Goal: Check status: Check status

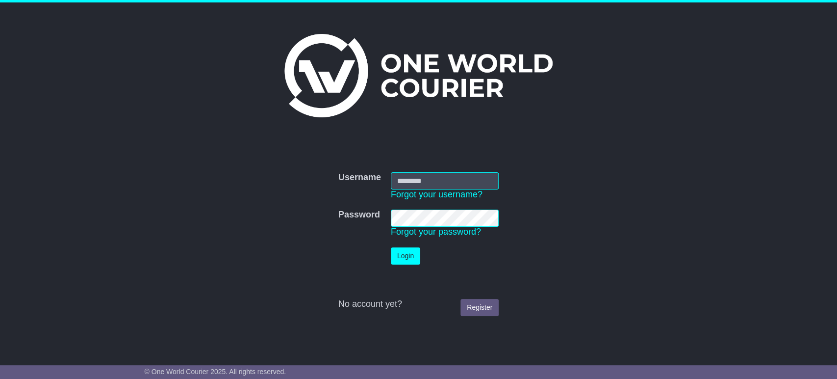
type input "**********"
click at [412, 260] on button "Login" at bounding box center [405, 255] width 29 height 17
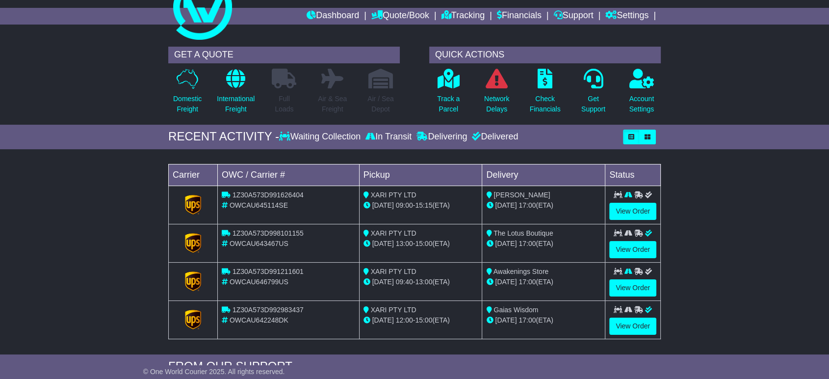
scroll to position [54, 0]
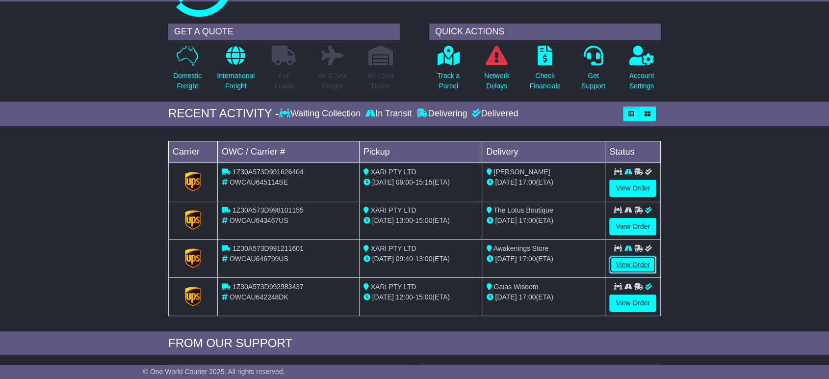
click at [629, 260] on link "View Order" at bounding box center [632, 264] width 47 height 17
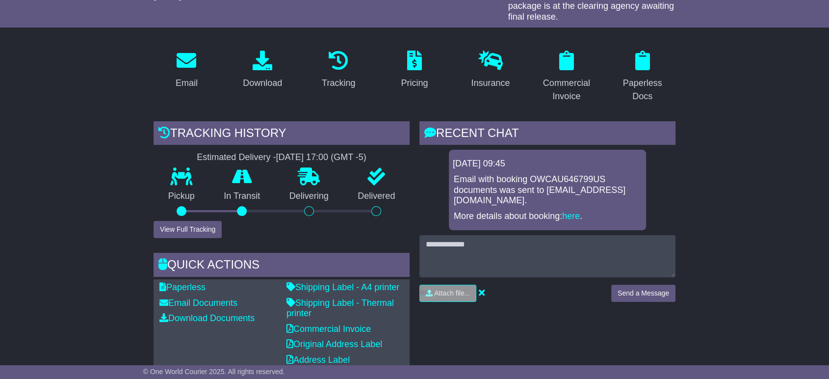
scroll to position [54, 0]
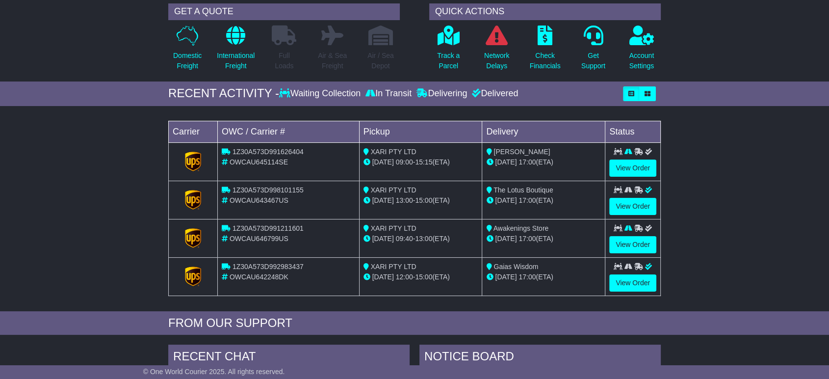
scroll to position [109, 0]
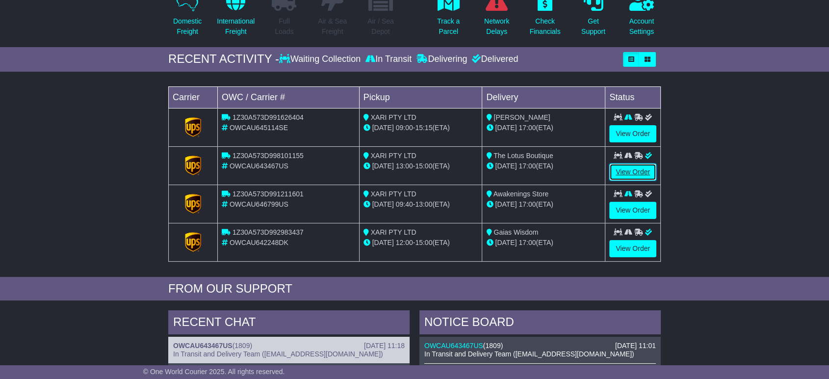
click at [626, 174] on link "View Order" at bounding box center [632, 171] width 47 height 17
click at [632, 130] on link "View Order" at bounding box center [632, 133] width 47 height 17
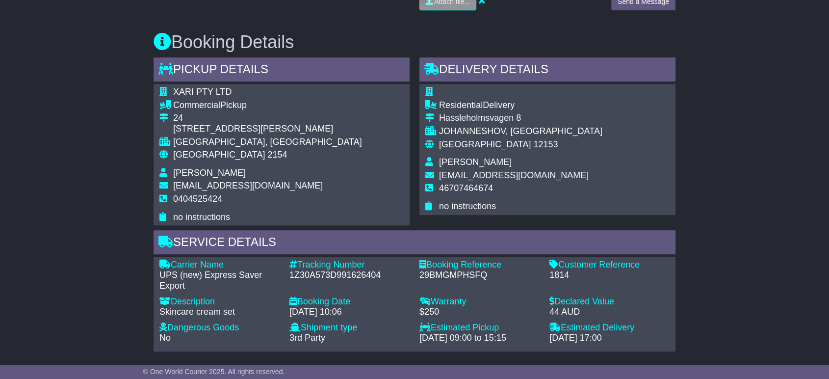
scroll to position [490, 0]
